Goal: Task Accomplishment & Management: Manage account settings

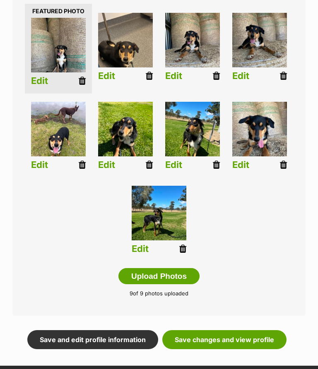
click at [33, 76] on link "Edit" at bounding box center [39, 81] width 17 height 10
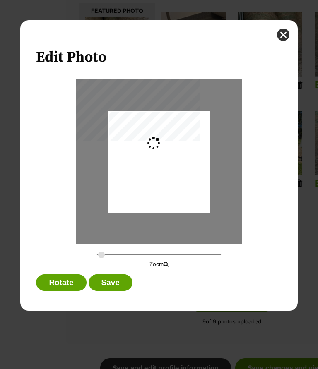
type input "0.2744"
click at [111, 282] on button "Save" at bounding box center [111, 283] width 44 height 17
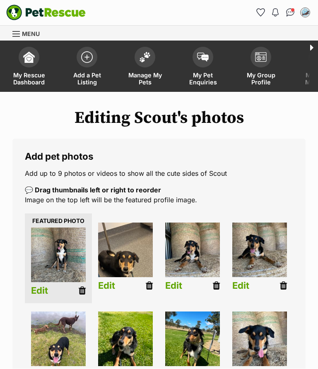
scroll to position [210, 0]
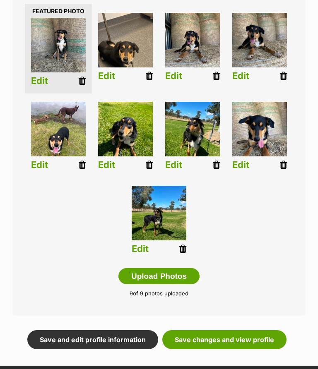
click at [193, 332] on link "Save changes and view profile" at bounding box center [224, 339] width 124 height 19
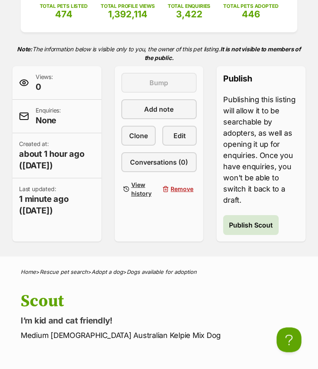
scroll to position [144, 0]
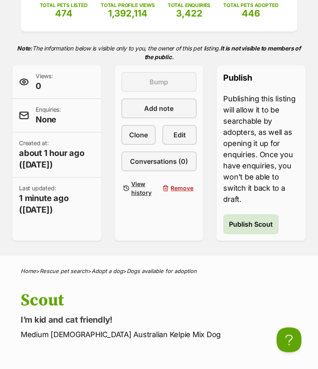
click at [256, 225] on span "Publish Scout" at bounding box center [251, 225] width 44 height 10
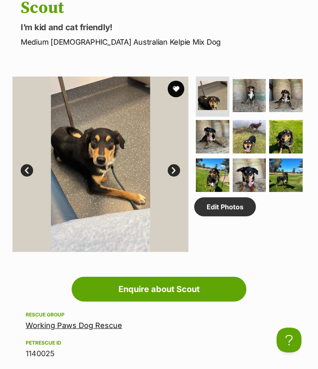
click at [220, 207] on link "Edit Photos" at bounding box center [225, 206] width 62 height 19
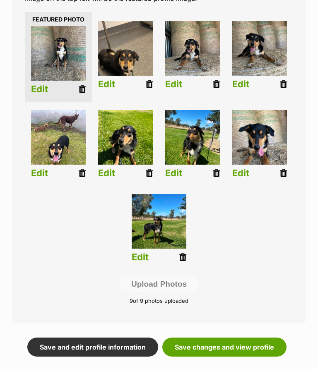
scroll to position [204, 0]
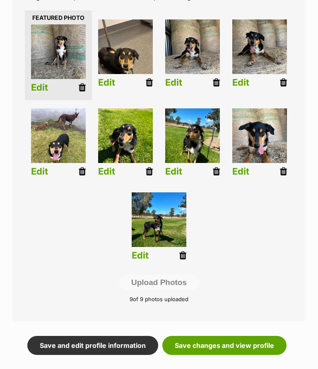
click at [187, 345] on link "Save changes and view profile" at bounding box center [224, 345] width 124 height 19
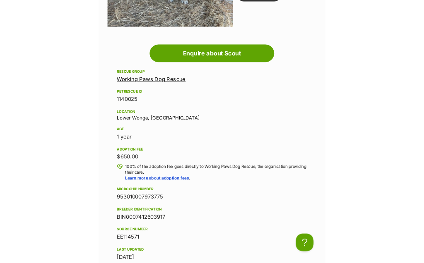
scroll to position [465, 0]
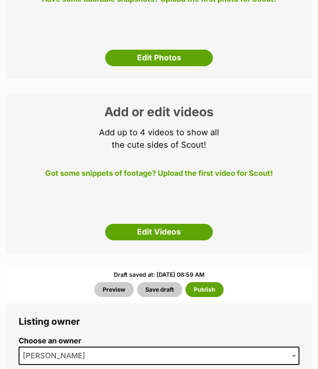
scroll to position [271, 0]
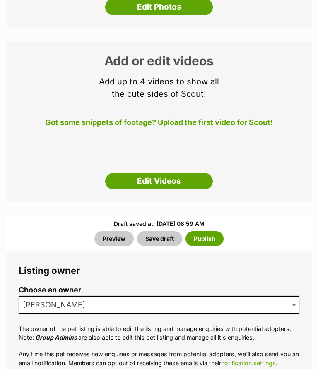
click at [204, 231] on button "Publish" at bounding box center [204, 238] width 38 height 15
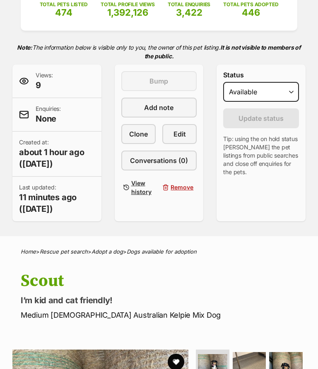
scroll to position [133, 0]
